Goal: Information Seeking & Learning: Learn about a topic

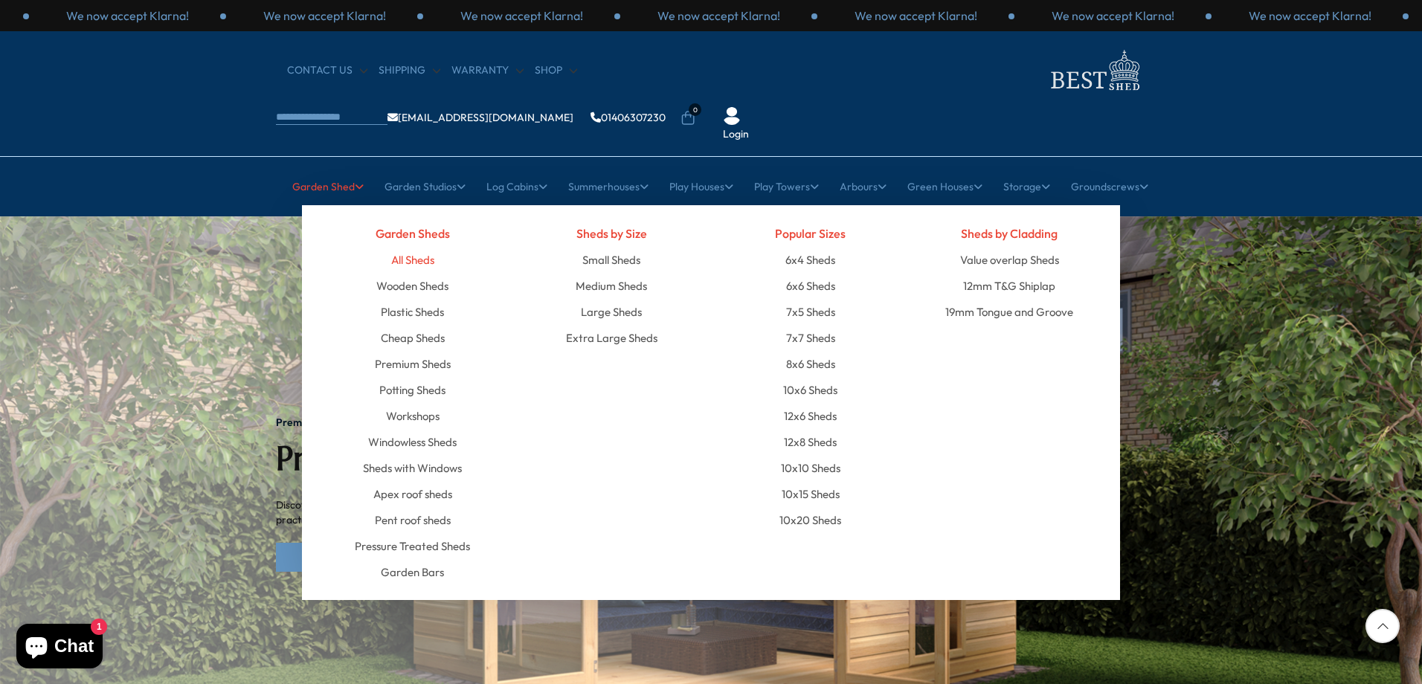
click at [424, 247] on link "All Sheds" at bounding box center [412, 260] width 43 height 26
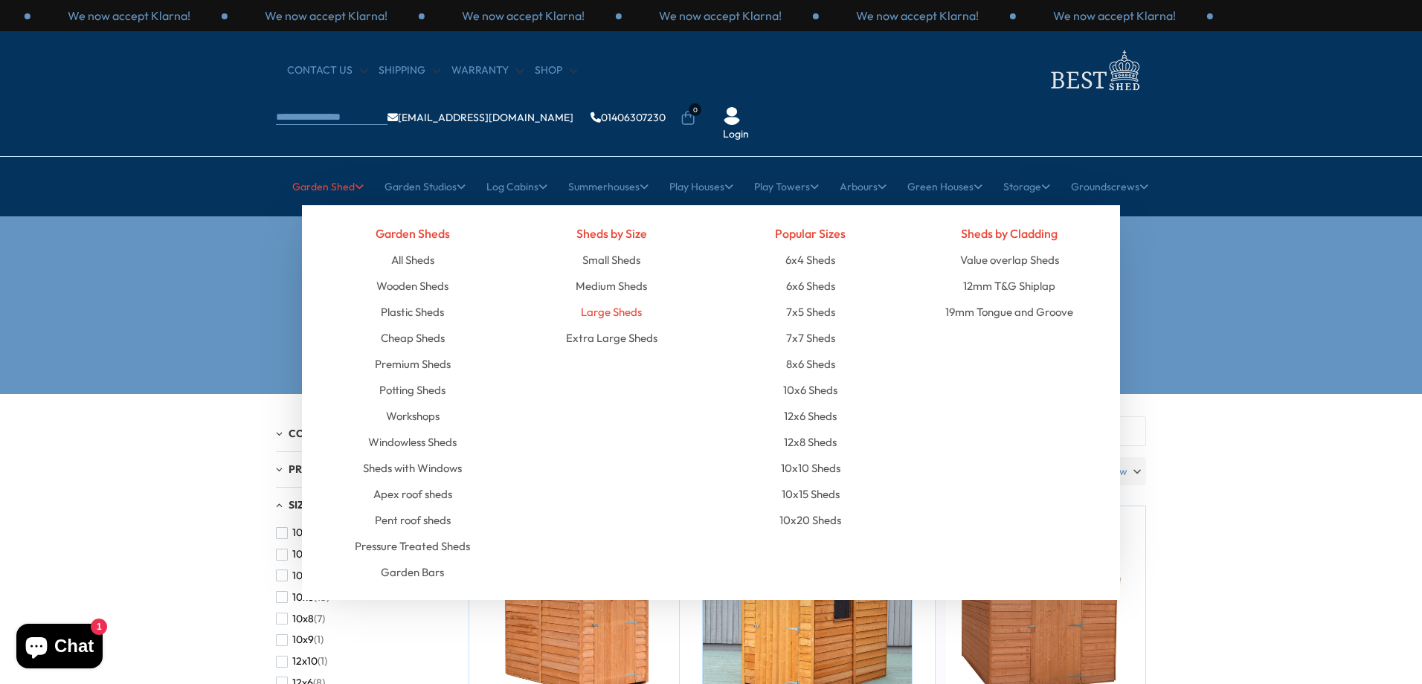
click at [622, 299] on link "Large Sheds" at bounding box center [611, 312] width 61 height 26
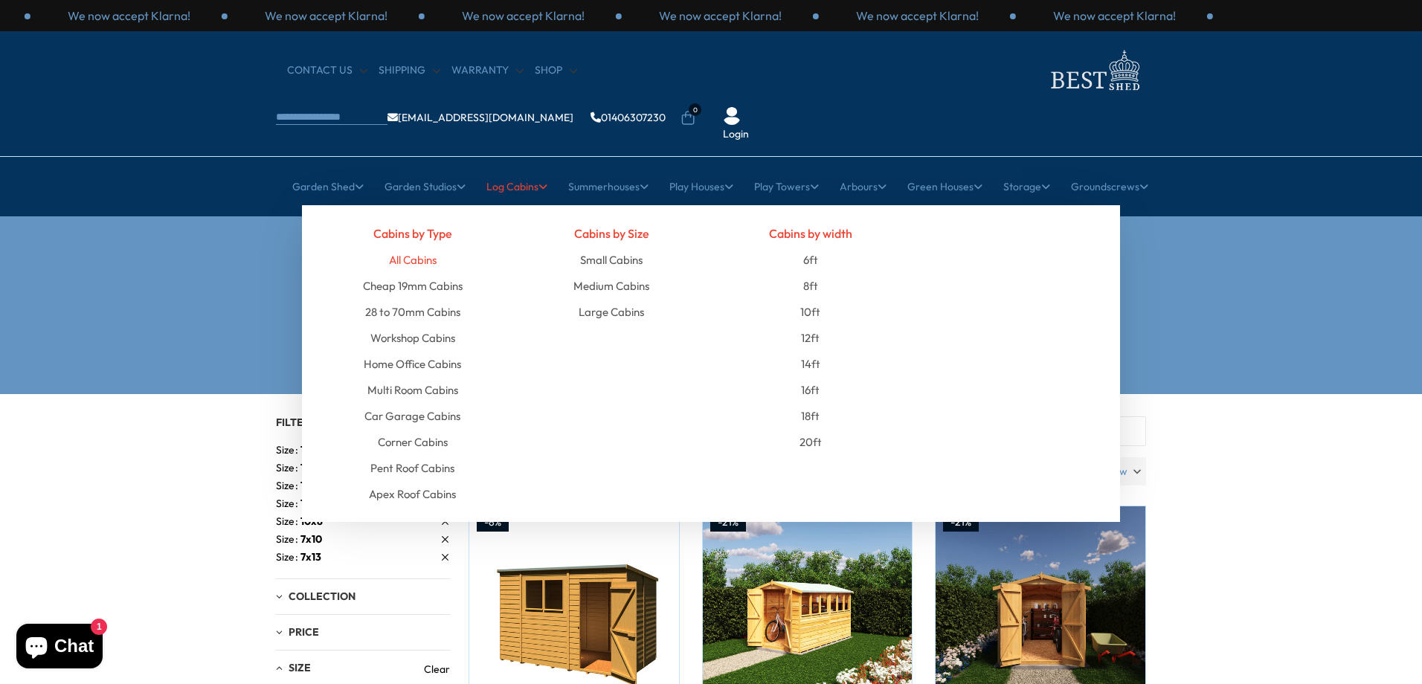
click at [425, 247] on link "All Cabins" at bounding box center [413, 260] width 48 height 26
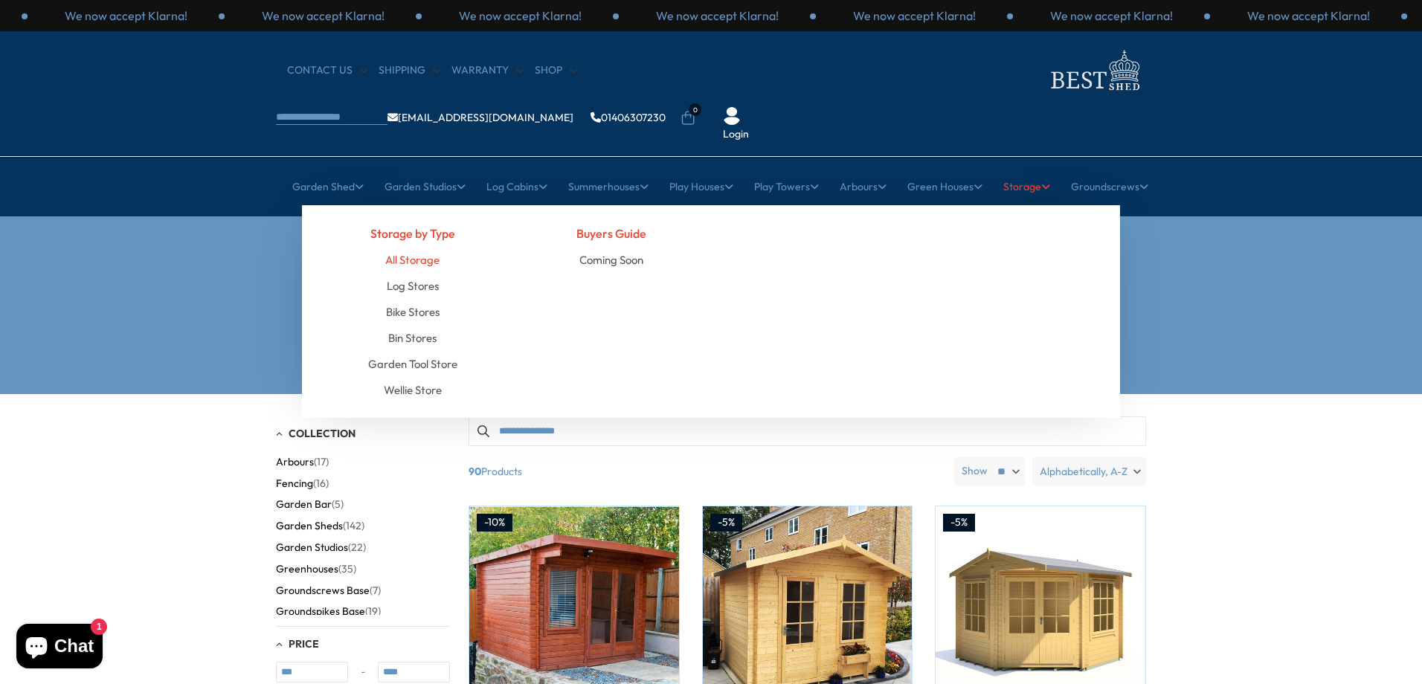
click at [435, 247] on link "All Storage" at bounding box center [412, 260] width 54 height 26
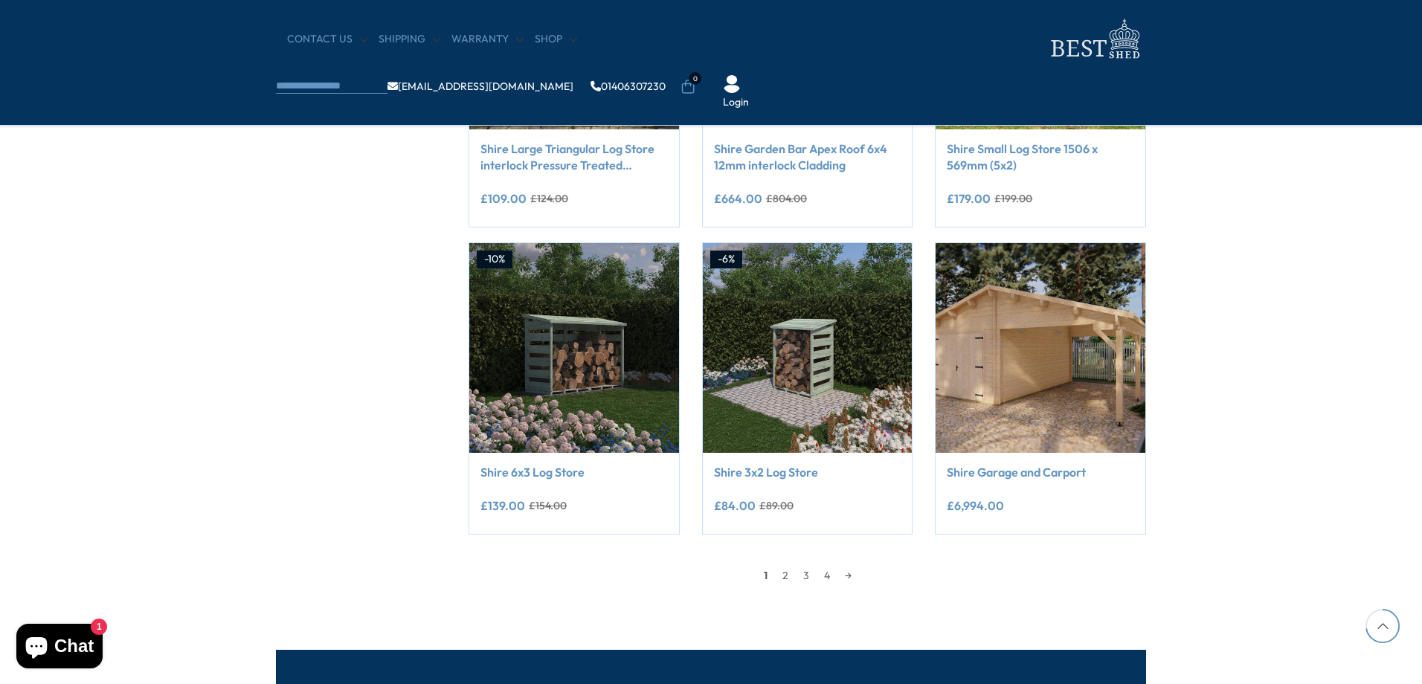
scroll to position [1190, 0]
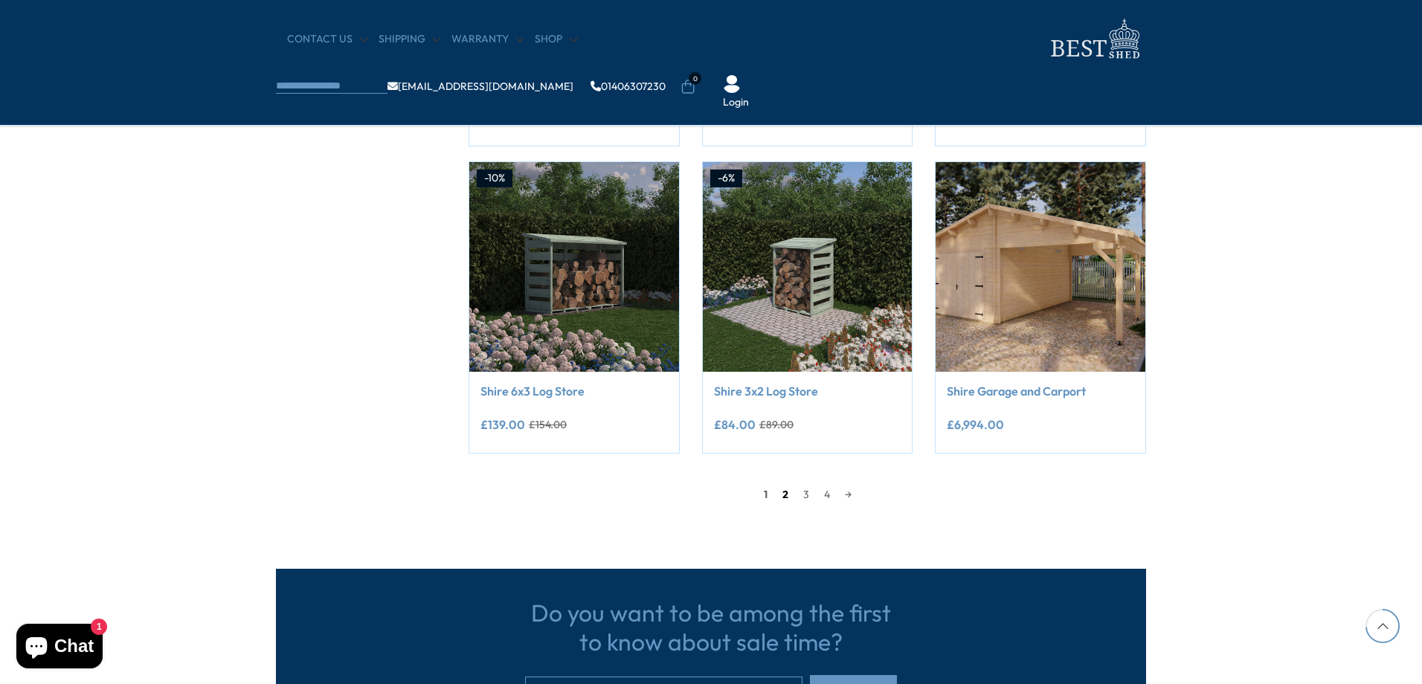
click at [785, 489] on link "2" at bounding box center [785, 494] width 21 height 22
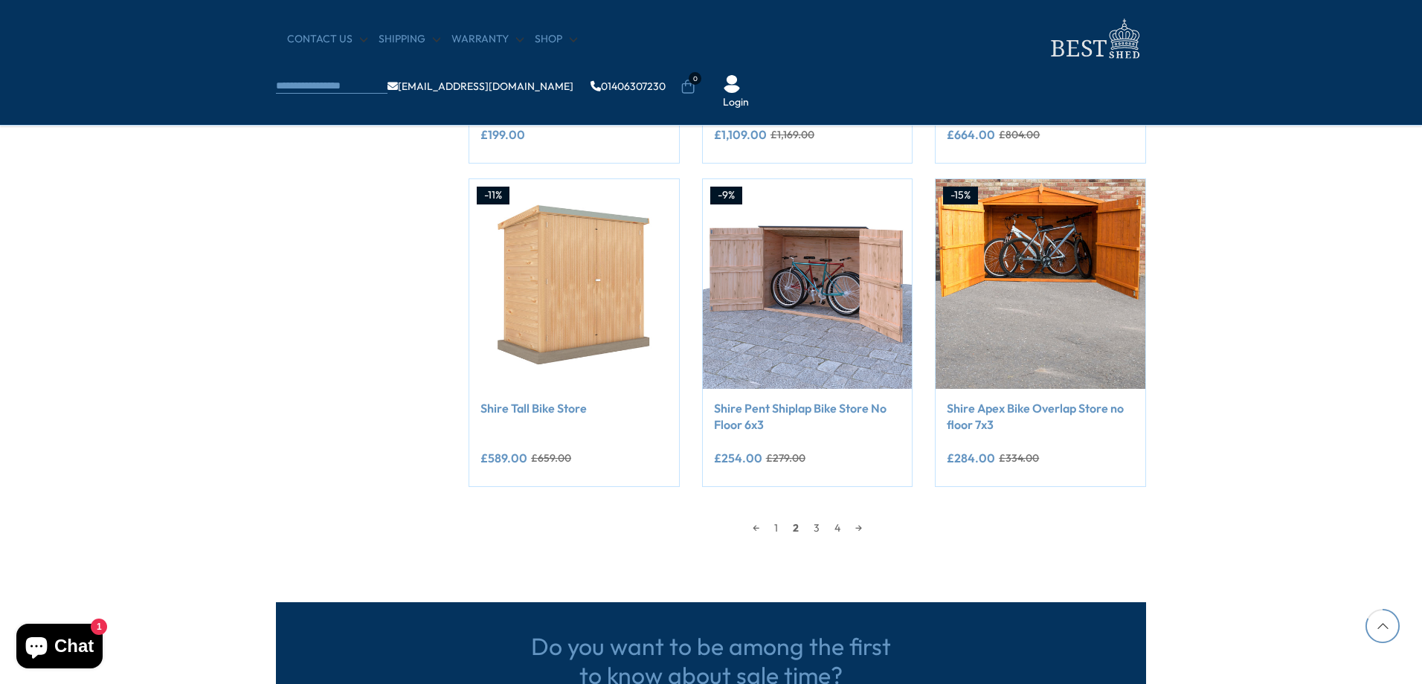
scroll to position [1332, 0]
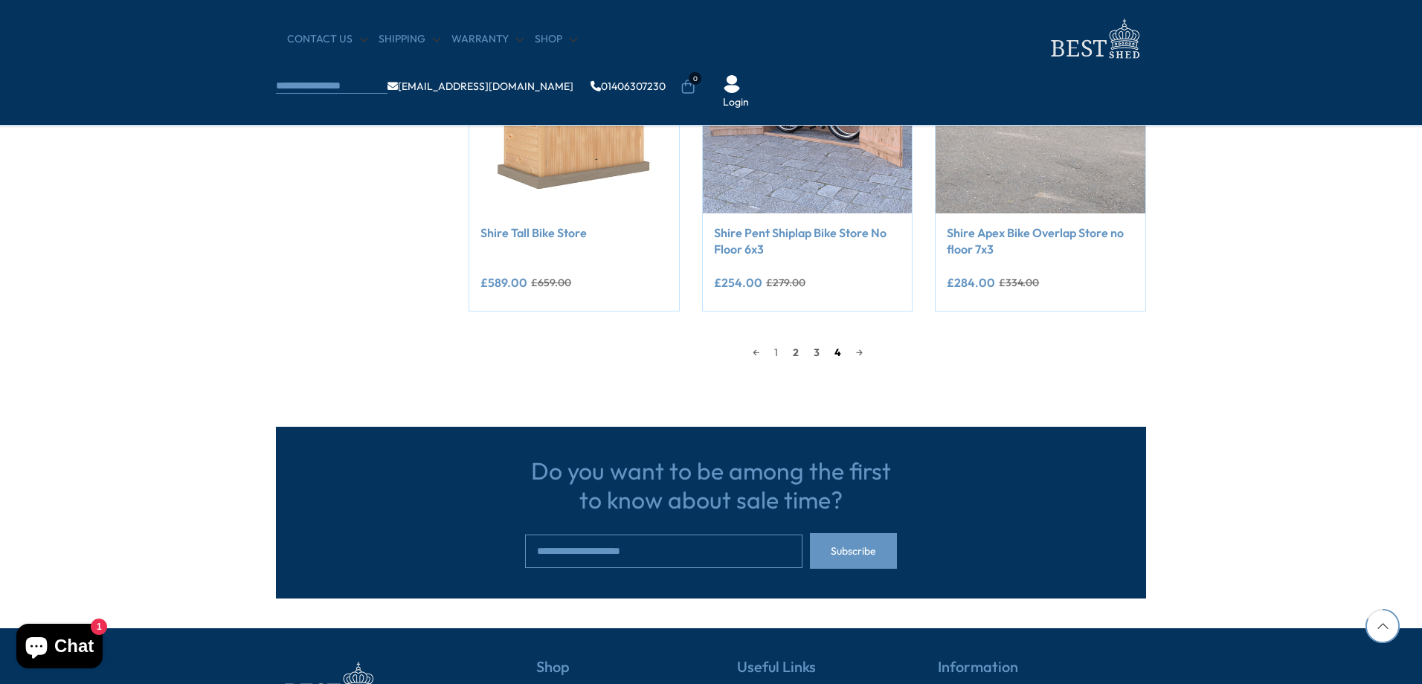
drag, startPoint x: 820, startPoint y: 349, endPoint x: 834, endPoint y: 350, distance: 14.1
click at [820, 349] on link "3" at bounding box center [816, 352] width 21 height 22
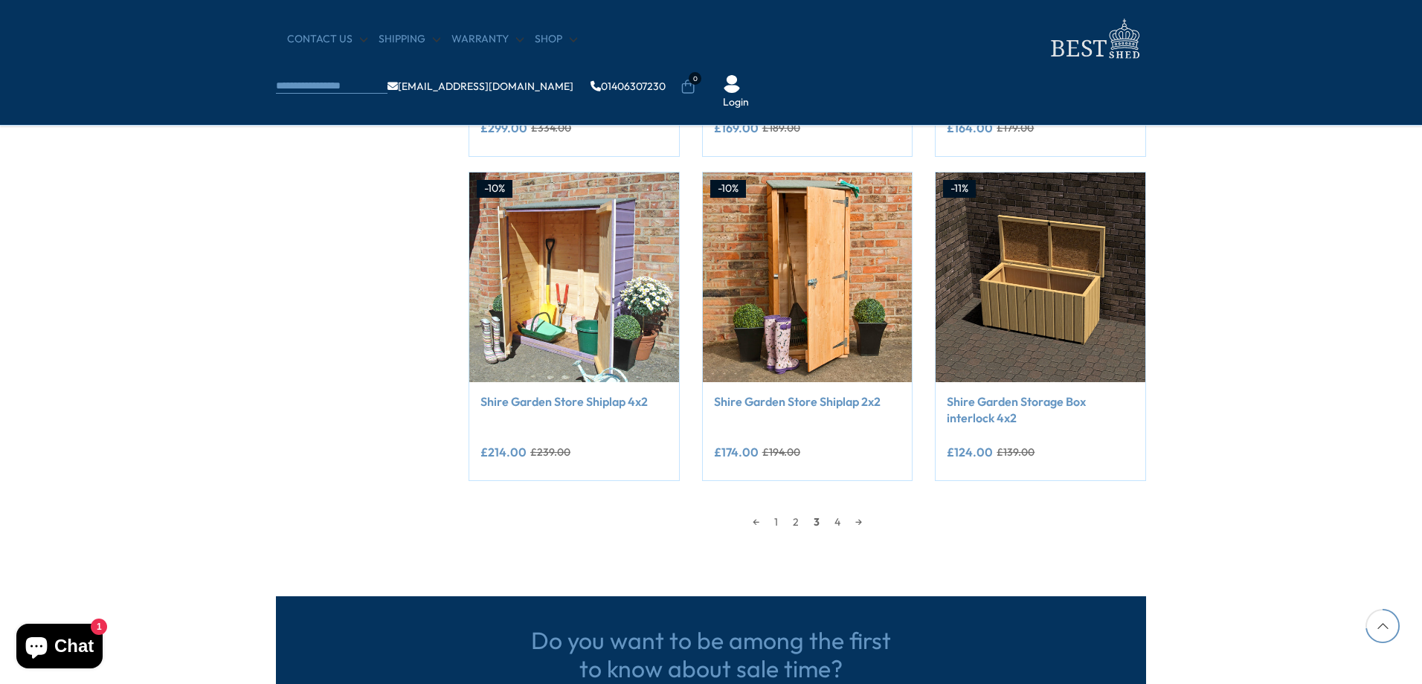
scroll to position [1183, 0]
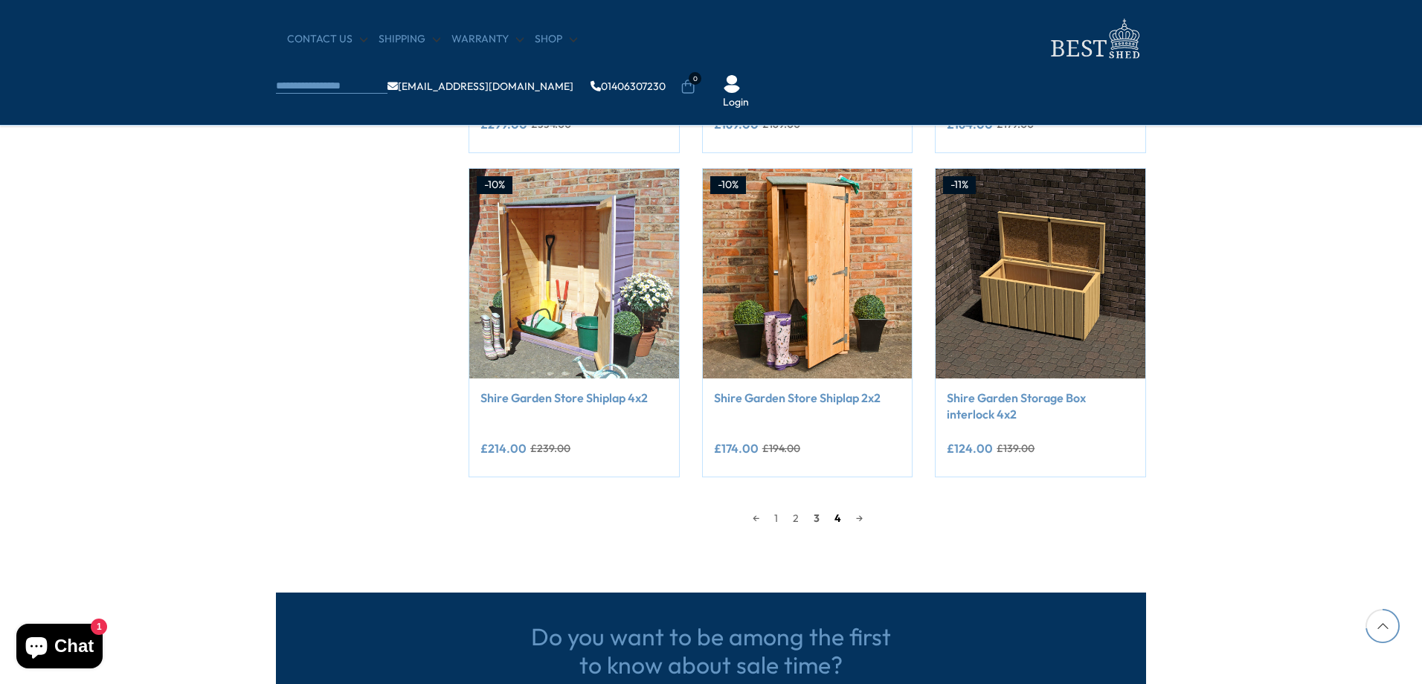
click at [836, 517] on link "4" at bounding box center [838, 518] width 22 height 22
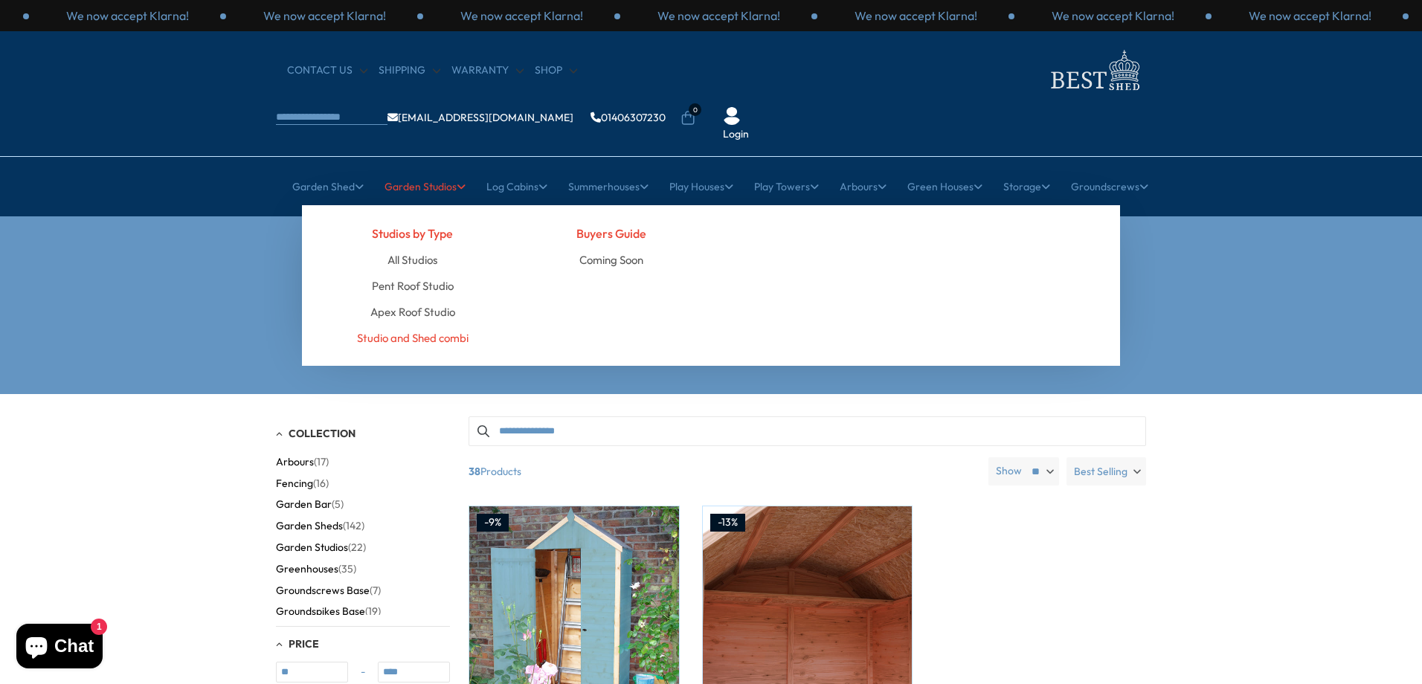
click at [433, 325] on link "Studio and Shed combi" at bounding box center [413, 338] width 112 height 26
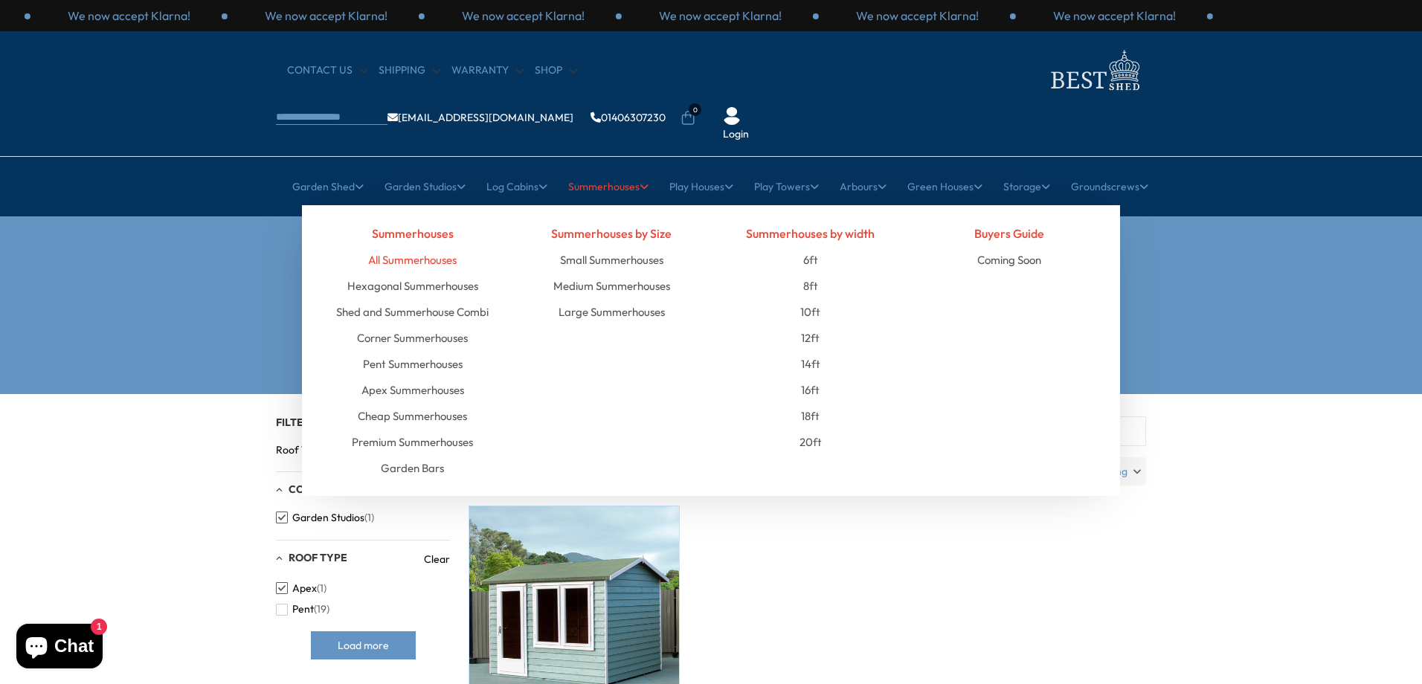
click at [440, 247] on link "All Summerhouses" at bounding box center [412, 260] width 88 height 26
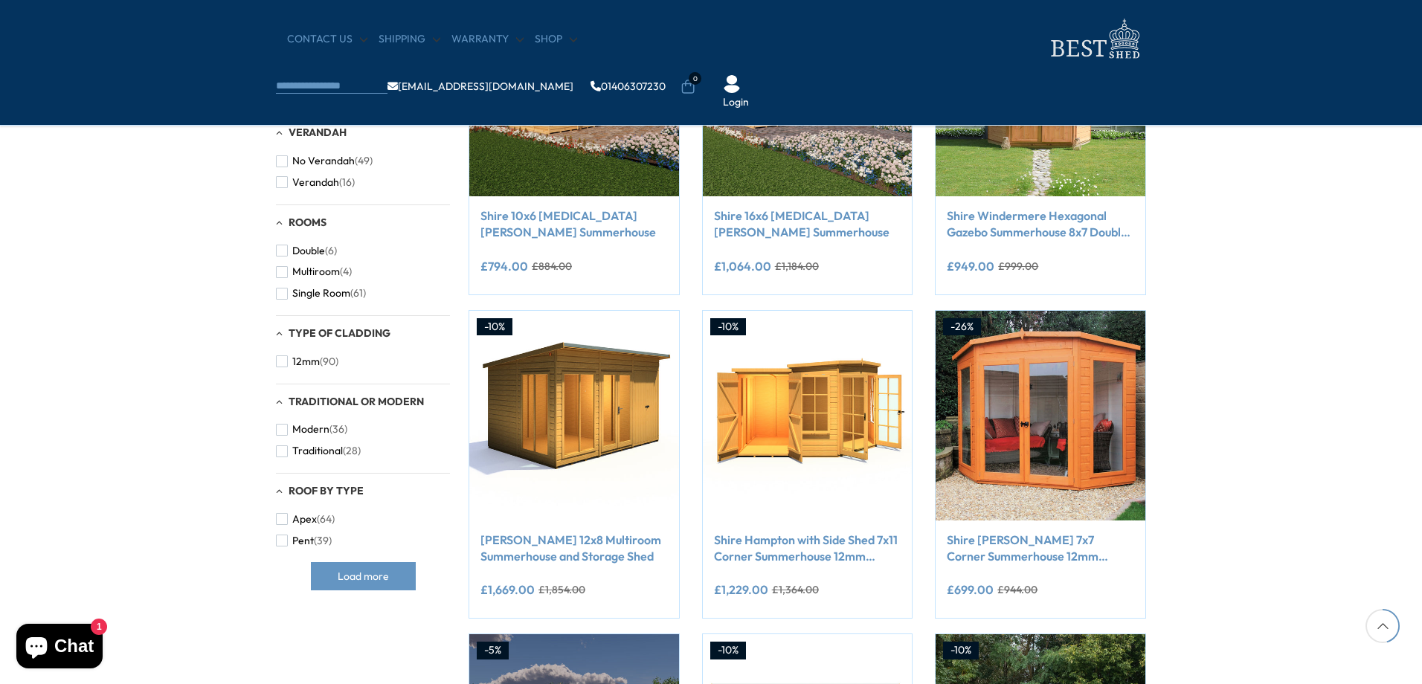
scroll to position [744, 0]
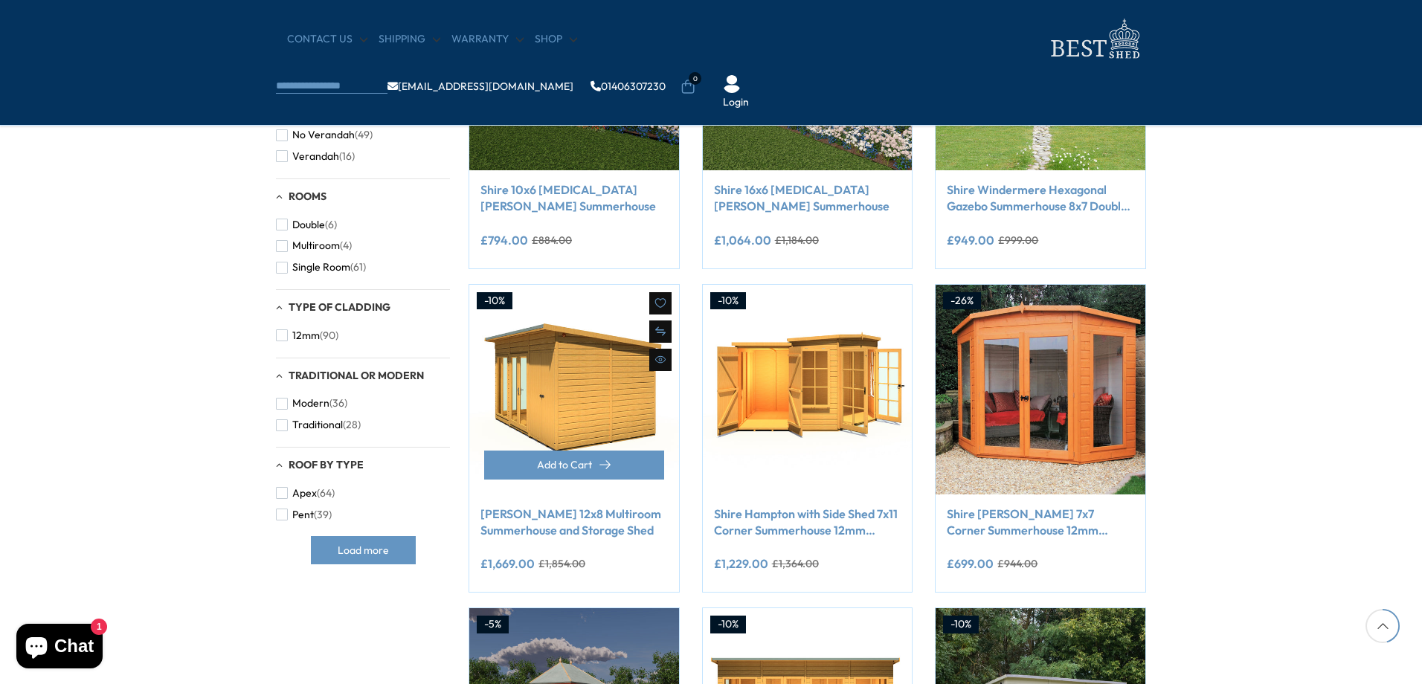
click at [573, 390] on img at bounding box center [574, 390] width 210 height 210
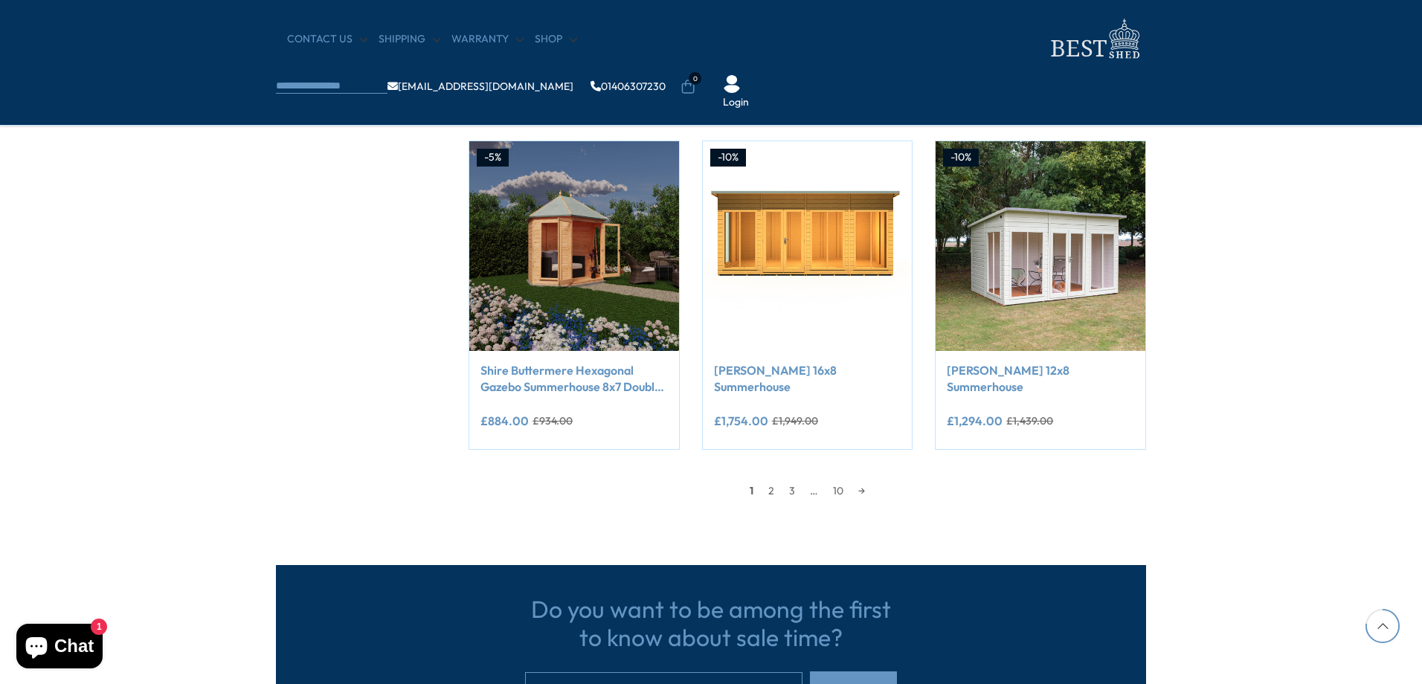
scroll to position [1264, 0]
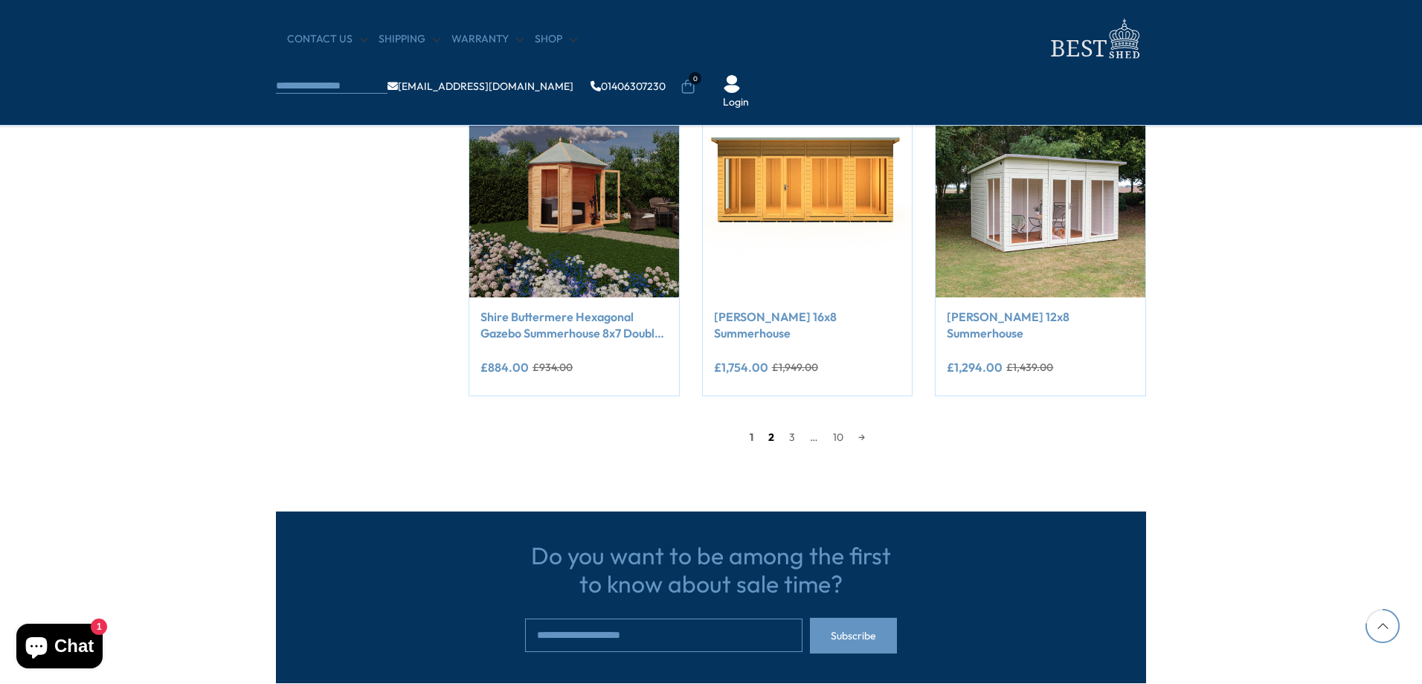
click at [771, 436] on link "2" at bounding box center [771, 437] width 21 height 22
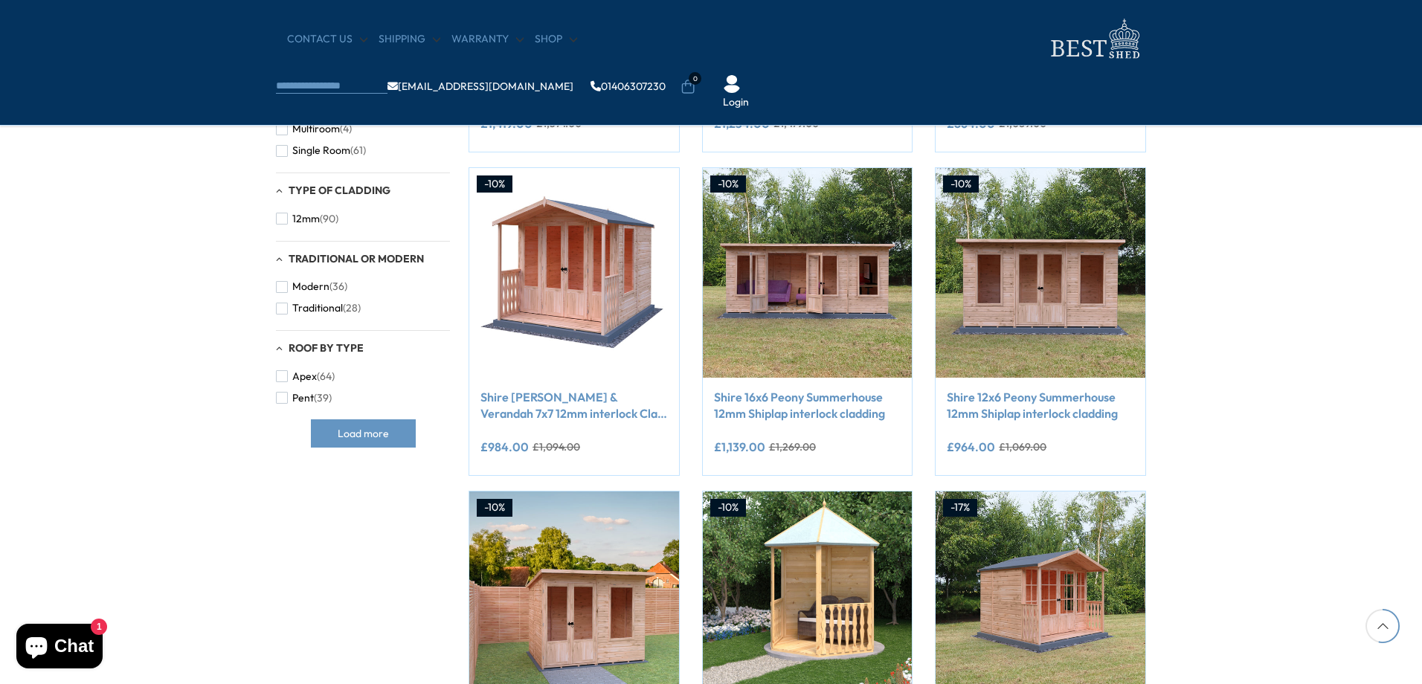
scroll to position [886, 0]
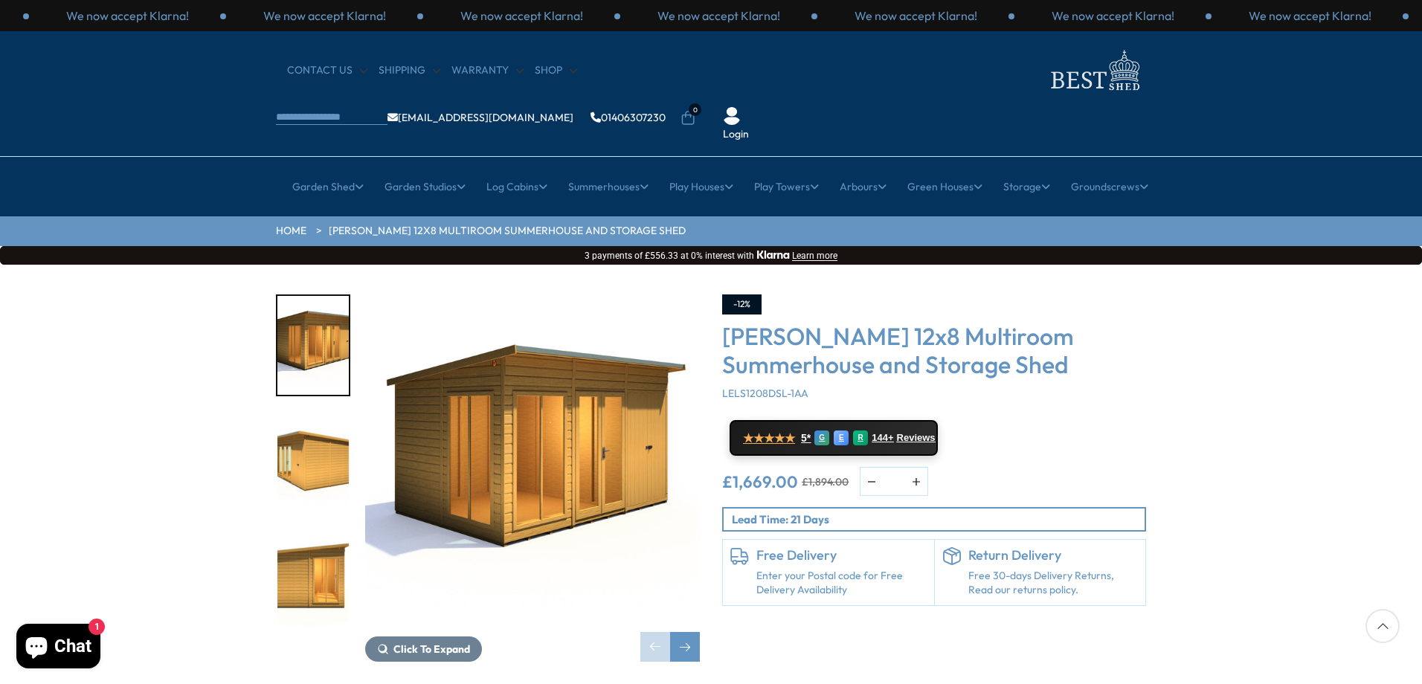
click at [321, 413] on img "2 / 8" at bounding box center [312, 462] width 71 height 99
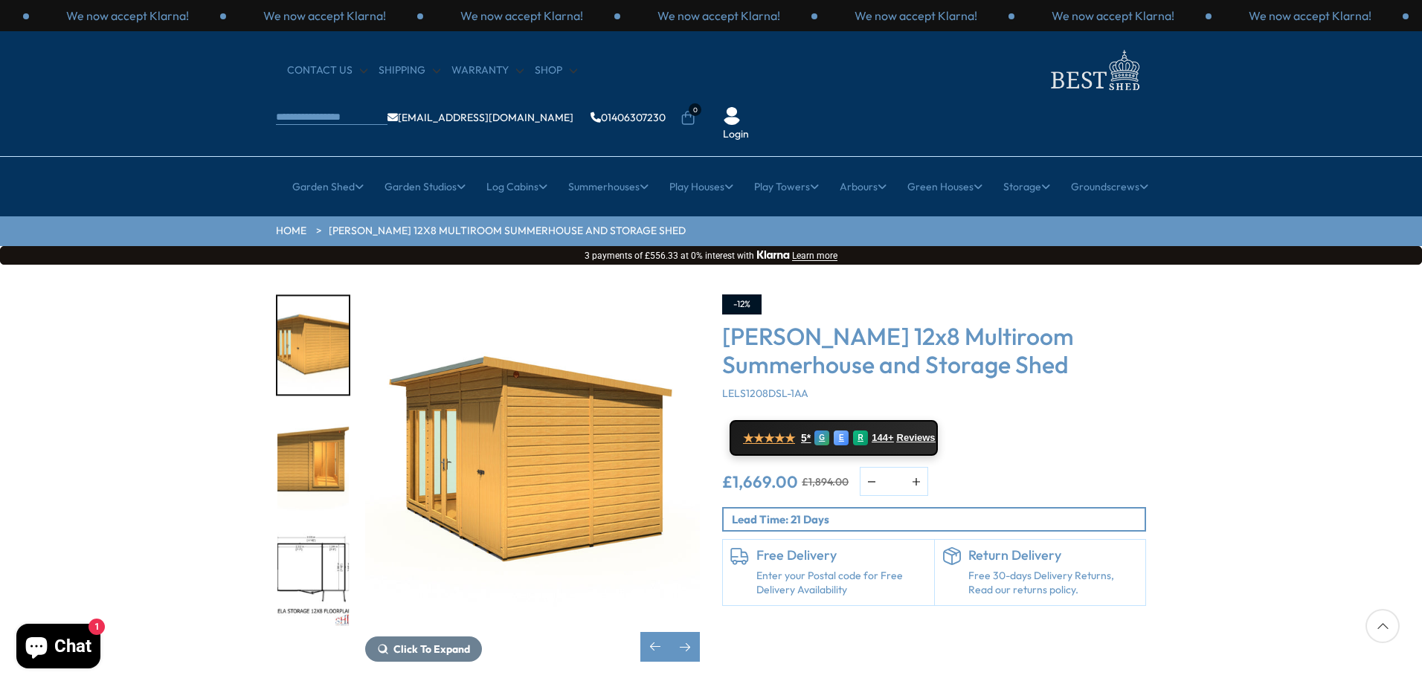
click at [319, 428] on img "3 / 8" at bounding box center [312, 462] width 71 height 99
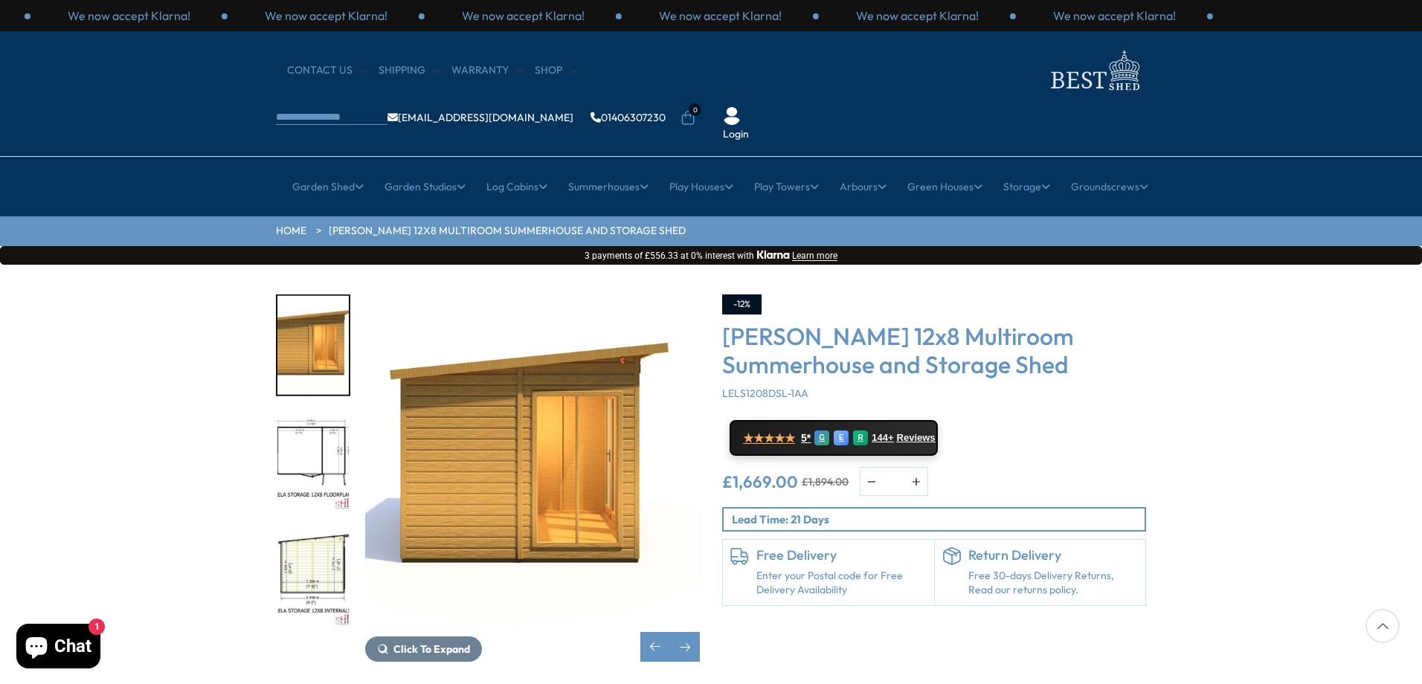
click at [319, 417] on img "4 / 8" at bounding box center [312, 462] width 71 height 99
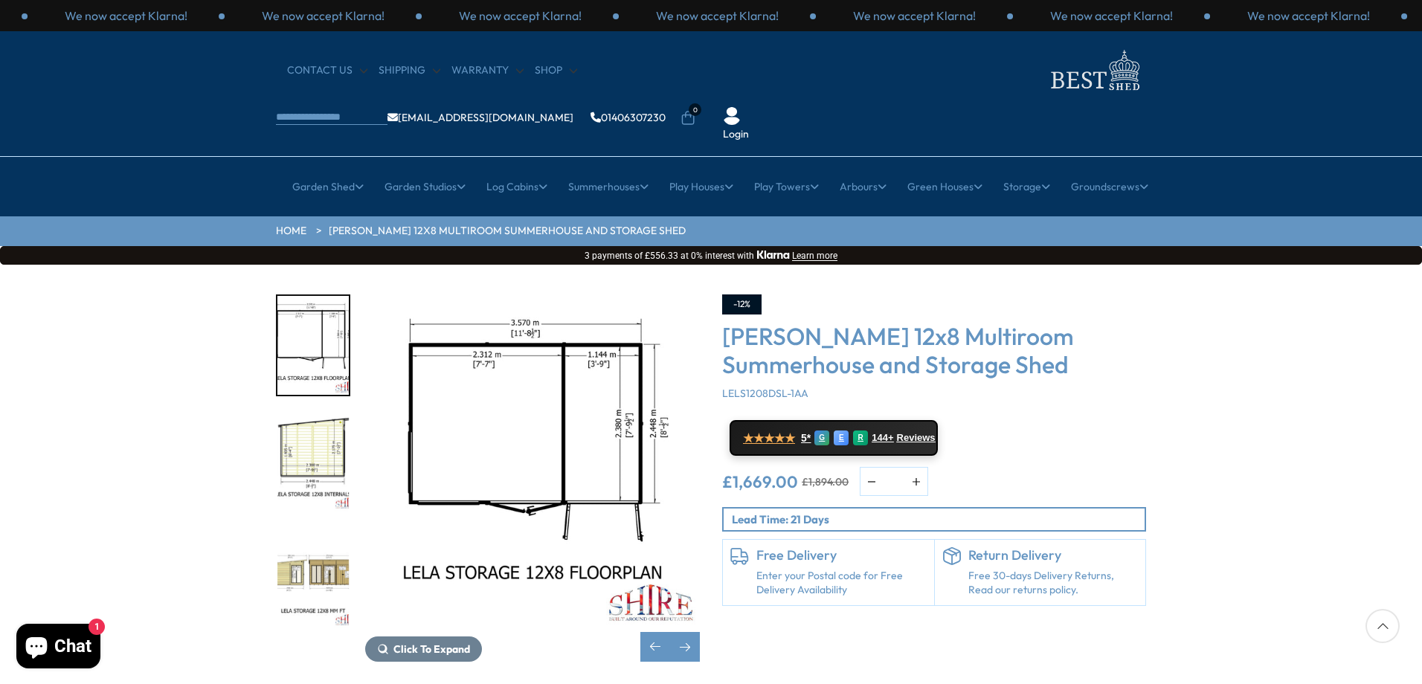
click at [319, 417] on img "5 / 8" at bounding box center [312, 462] width 71 height 99
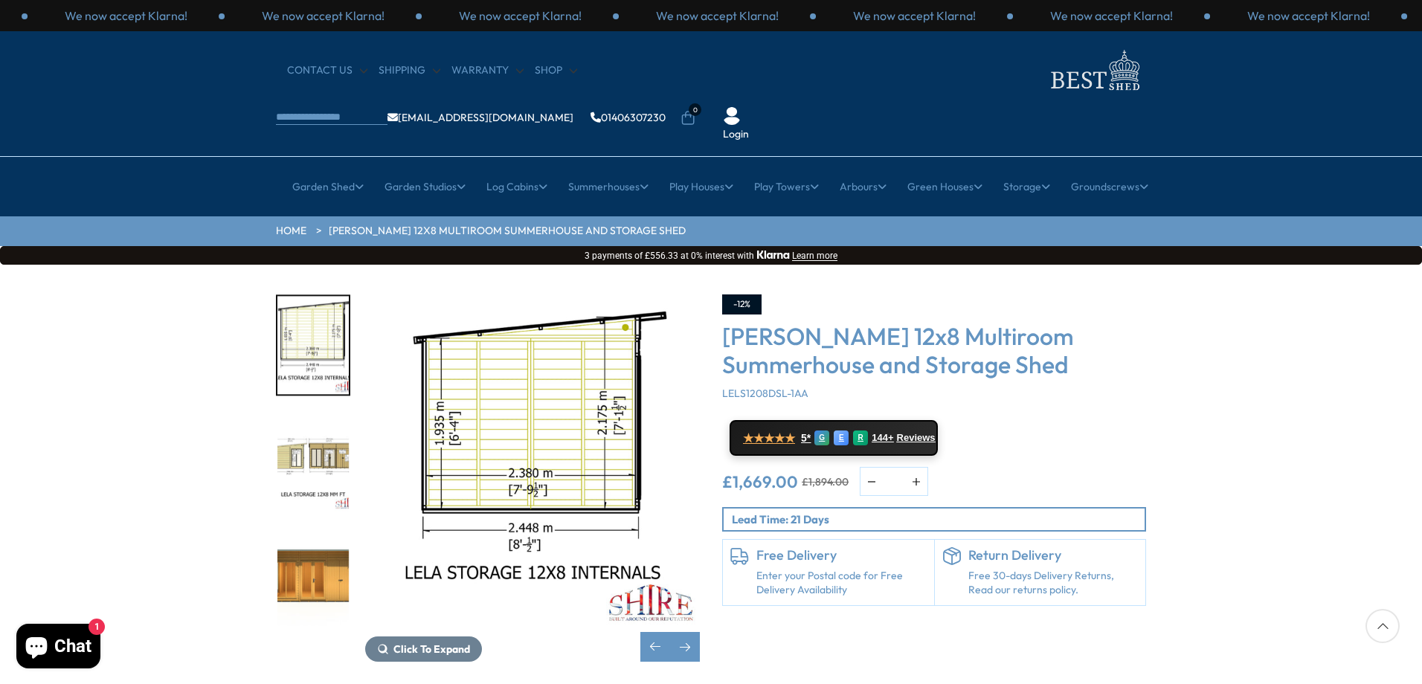
click at [319, 417] on img "6 / 8" at bounding box center [312, 462] width 71 height 99
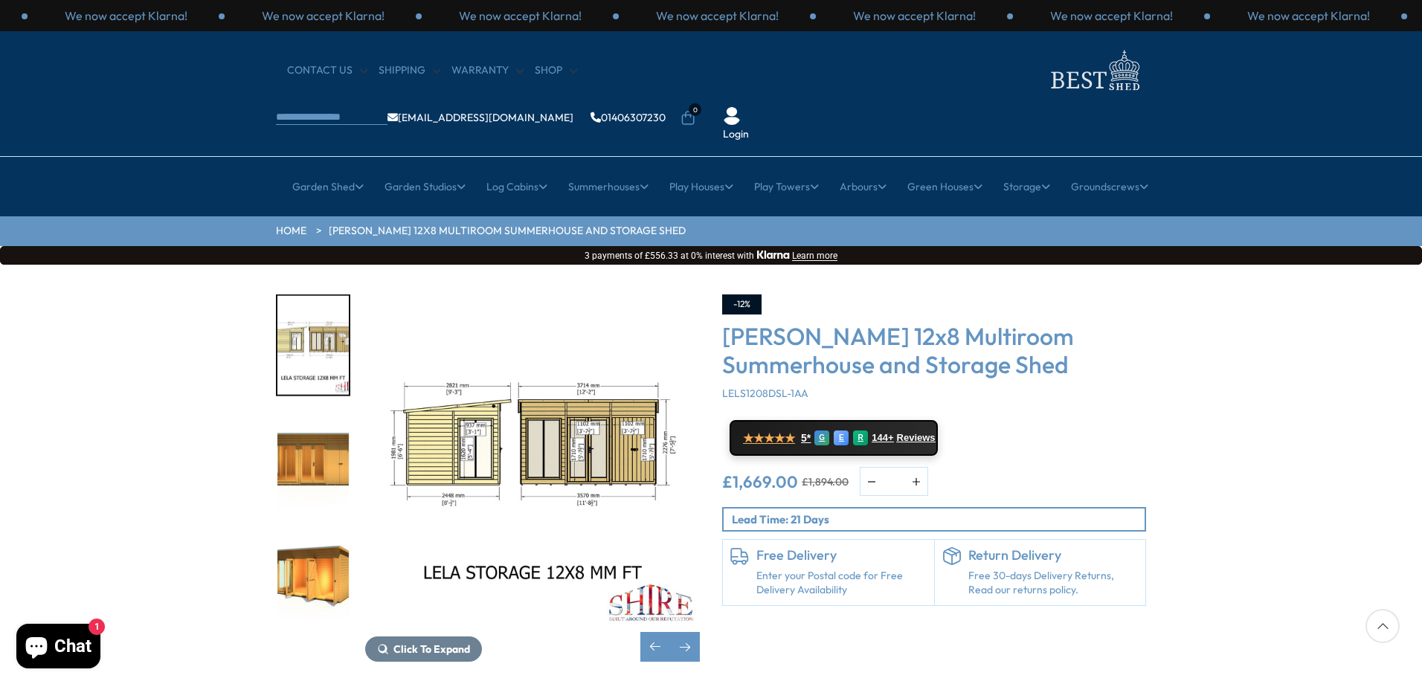
click at [319, 417] on img "7 / 8" at bounding box center [312, 462] width 71 height 99
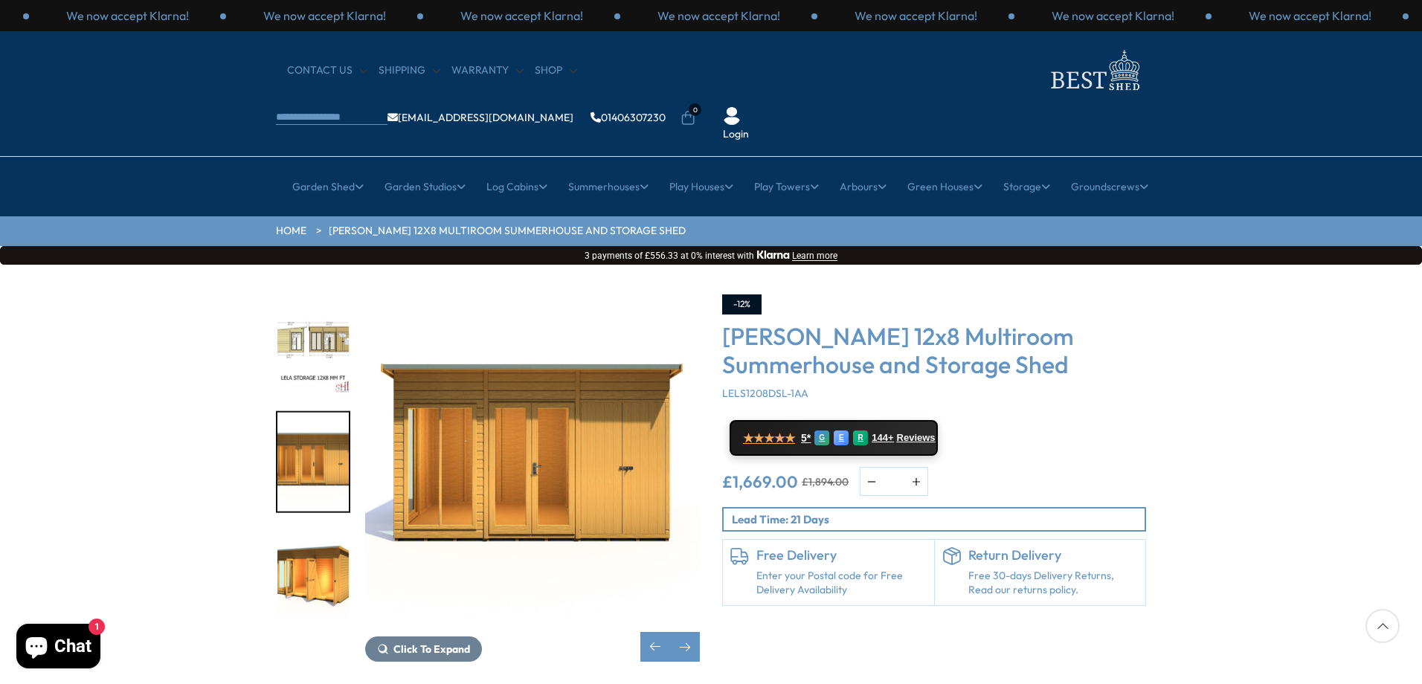
click at [319, 417] on img "7 / 8" at bounding box center [312, 462] width 71 height 99
